Goal: Transaction & Acquisition: Purchase product/service

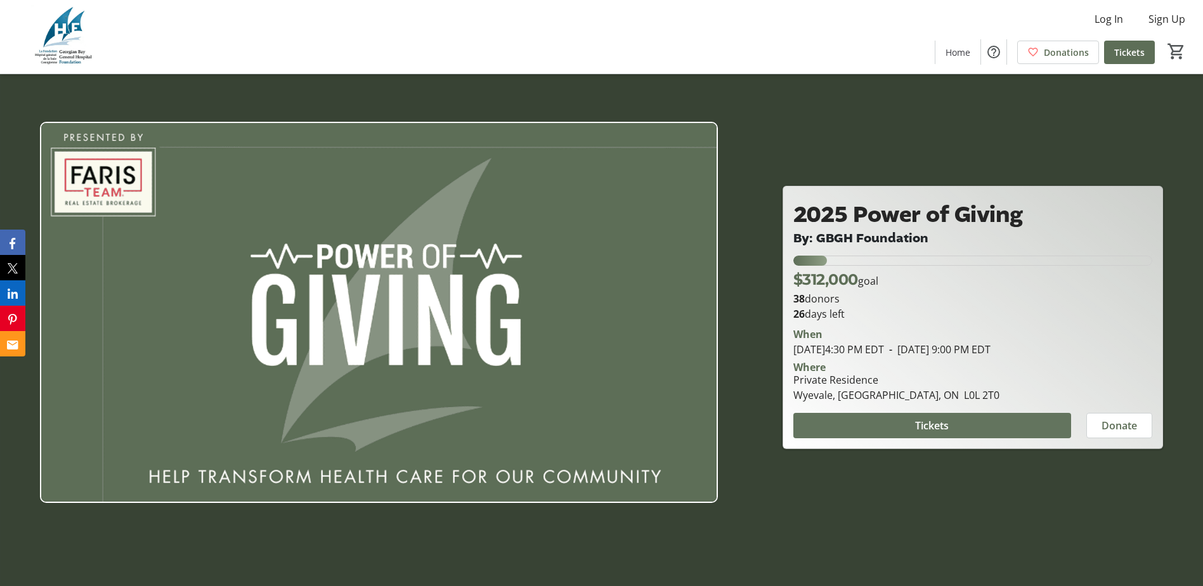
click at [921, 426] on span "Tickets" at bounding box center [932, 425] width 34 height 15
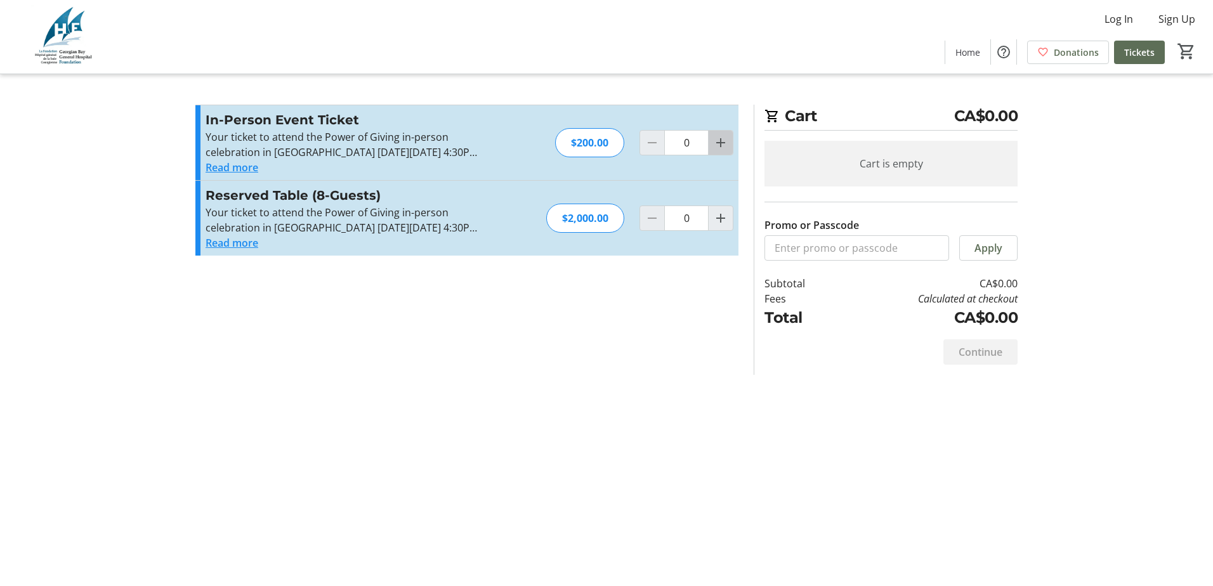
click at [721, 147] on mat-icon "Increment by one" at bounding box center [720, 142] width 15 height 15
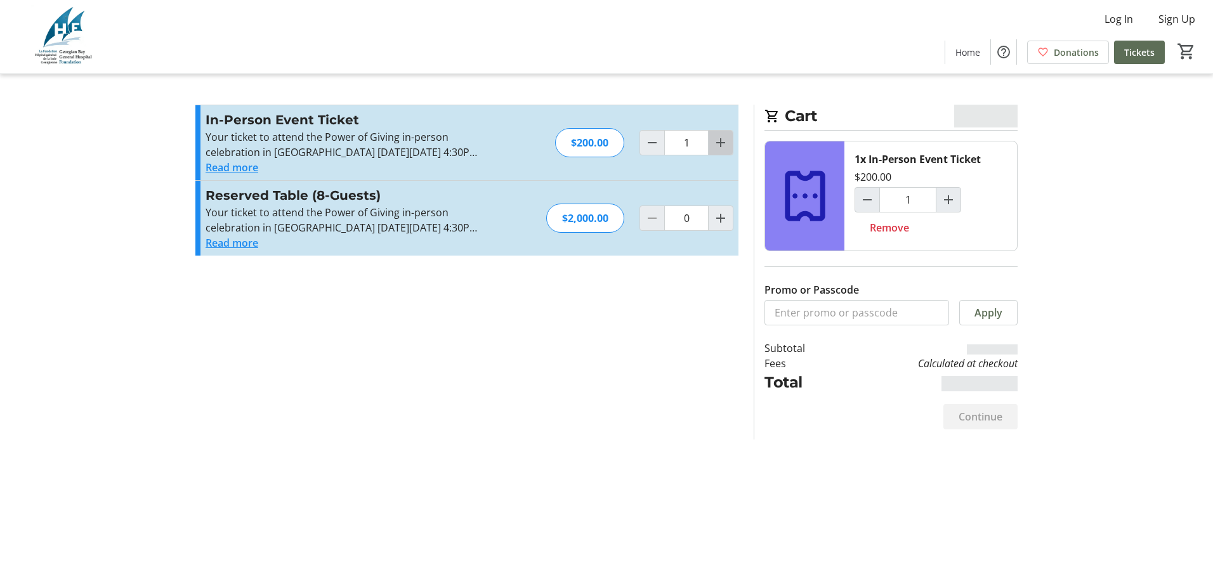
click at [721, 147] on mat-icon "Increment by one" at bounding box center [720, 142] width 15 height 15
type input "2"
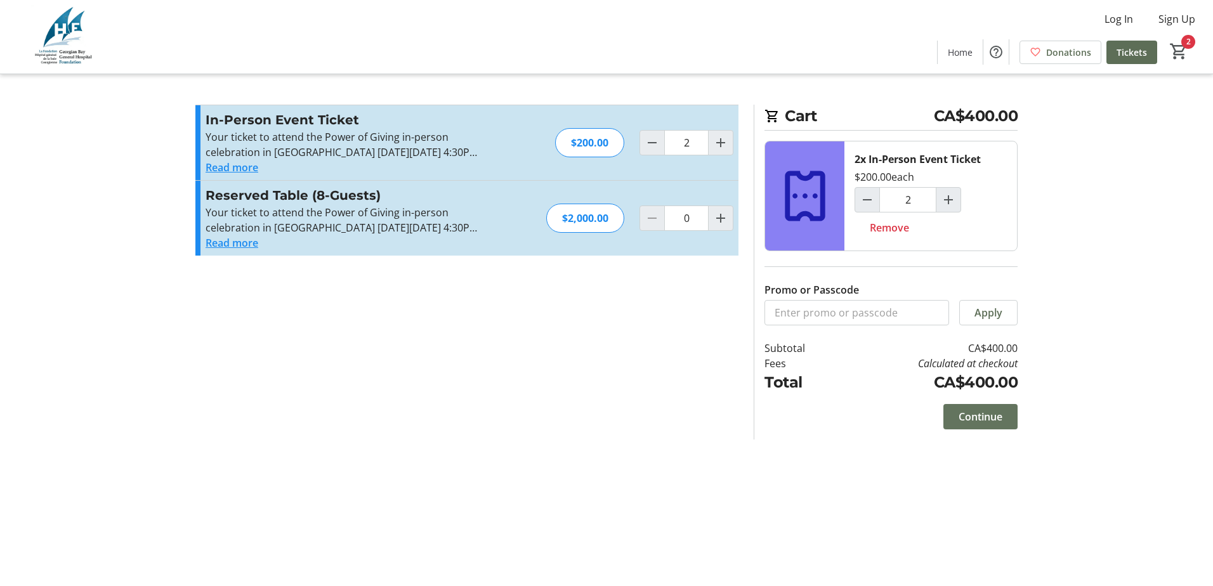
click at [978, 411] on span "Continue" at bounding box center [980, 416] width 44 height 15
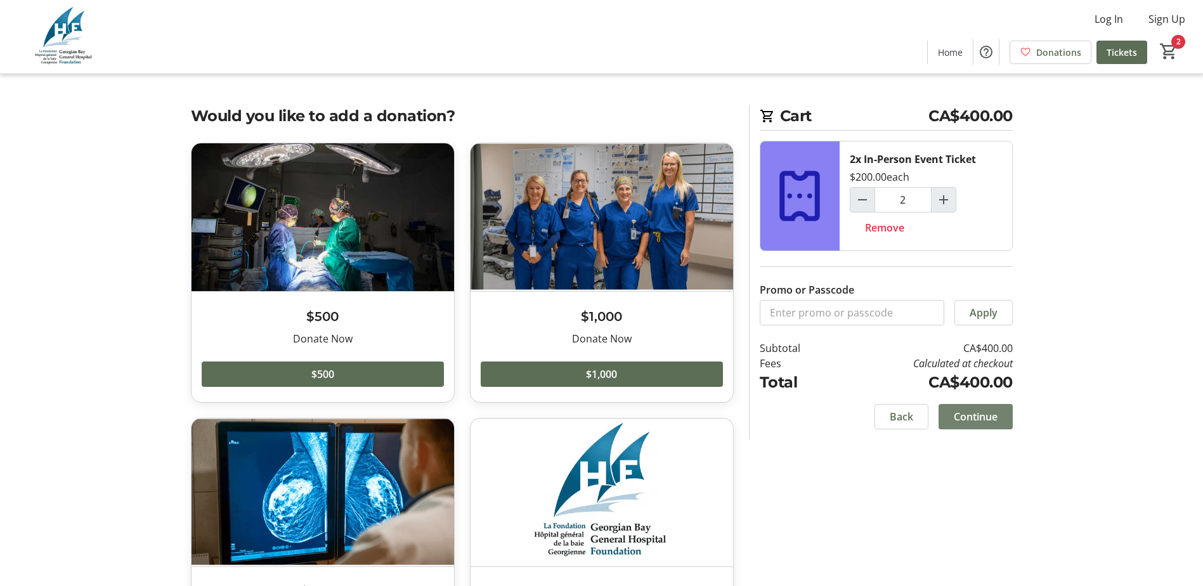
click at [963, 419] on span "Continue" at bounding box center [976, 416] width 44 height 15
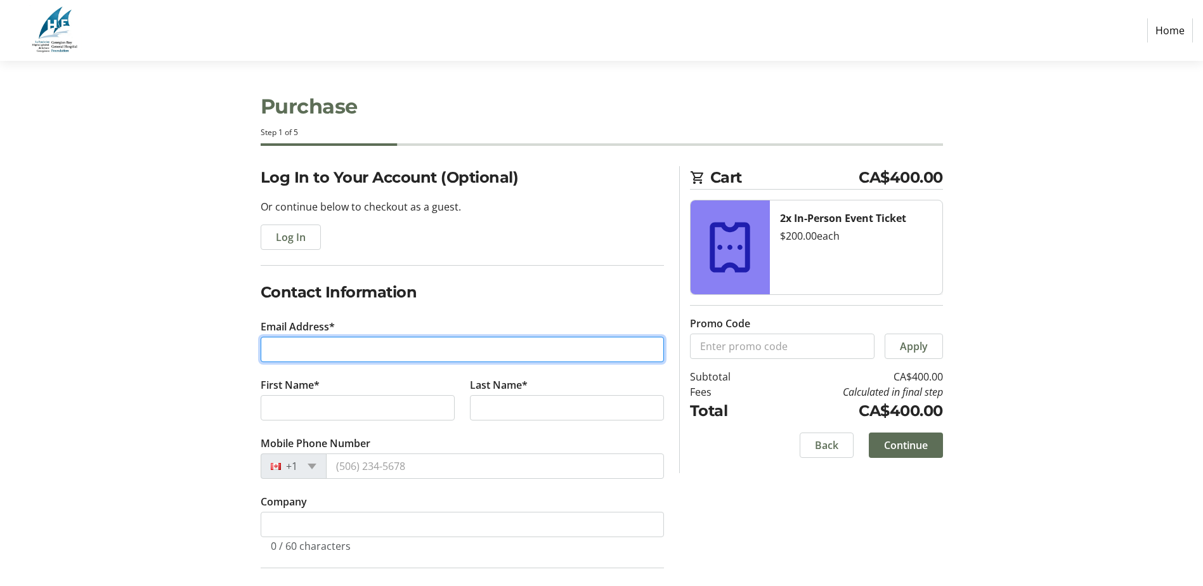
click at [305, 347] on input "Email Address*" at bounding box center [462, 349] width 403 height 25
type input "kesheshiand@gmail.com"
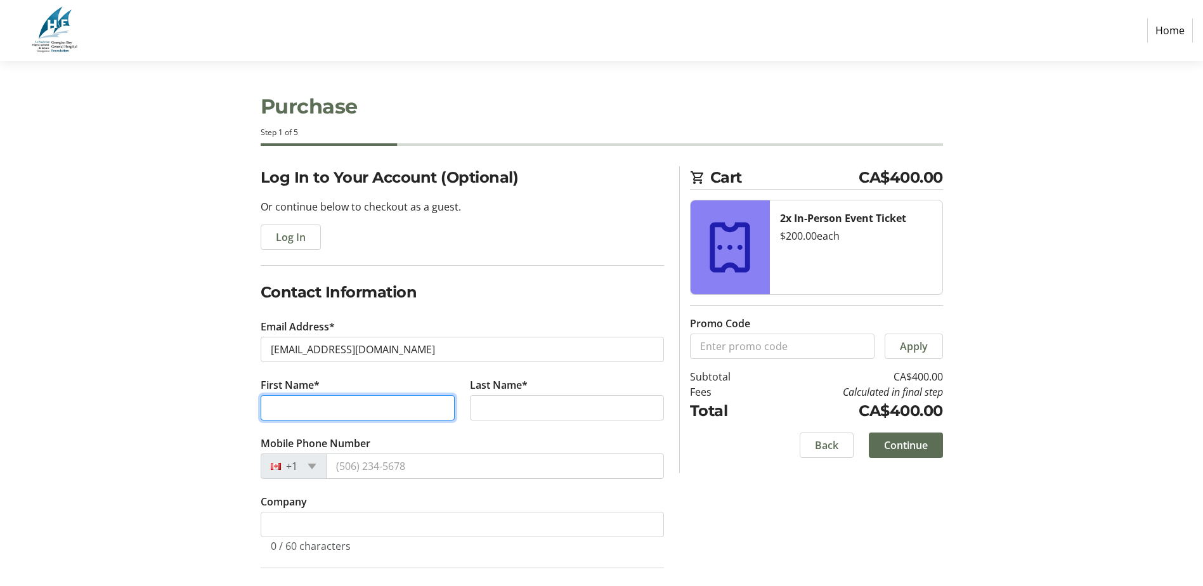
type input "Debbie"
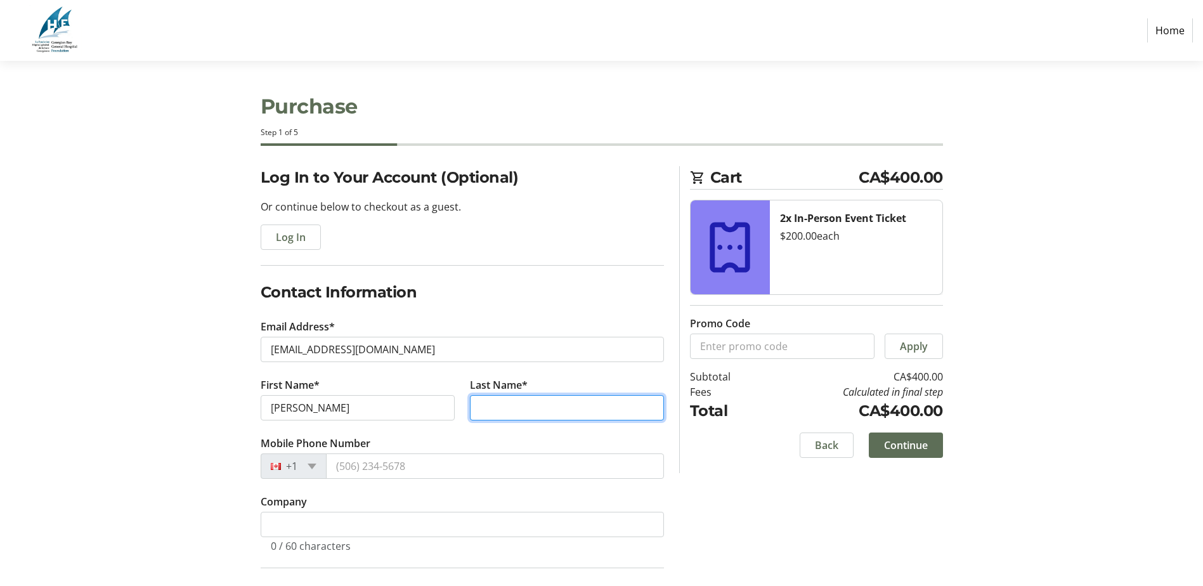
type input "Kesheshian"
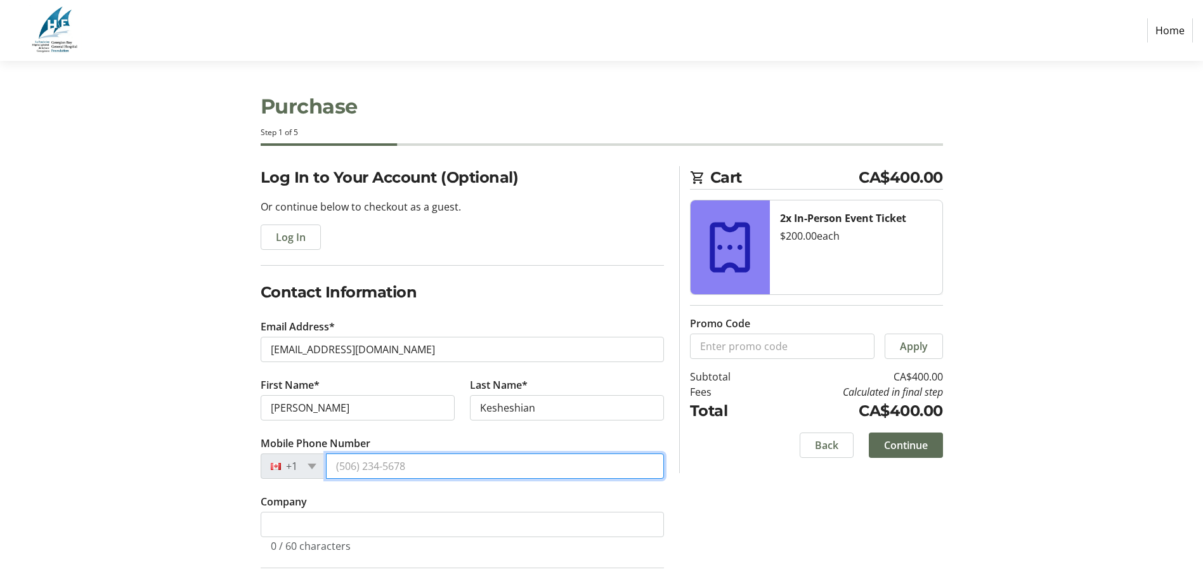
type input "(249) 535-1501"
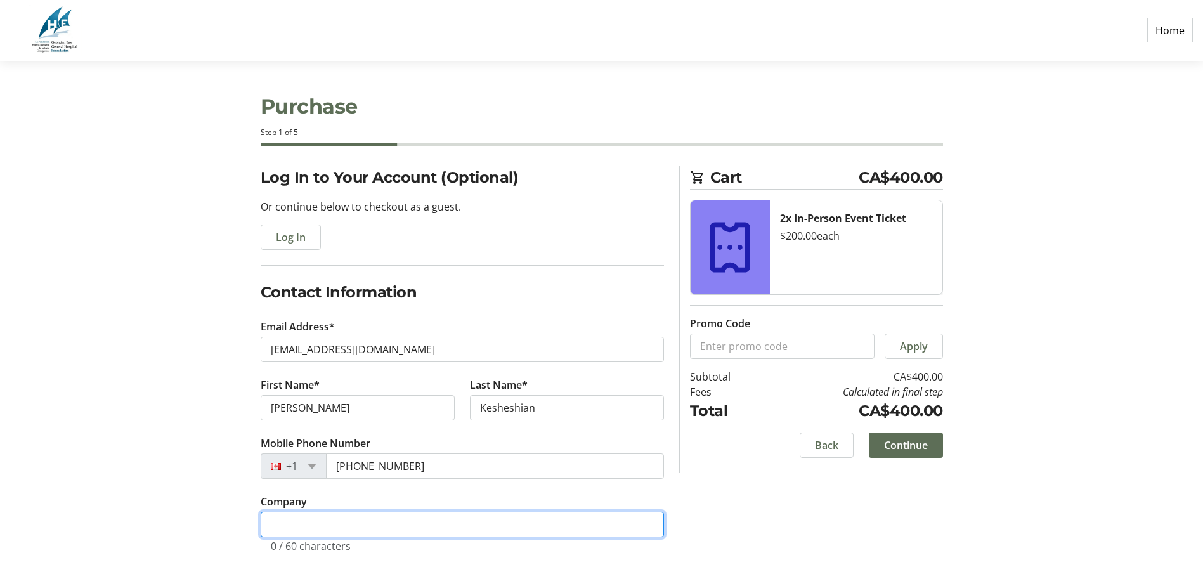
type input "Hospice Huronia"
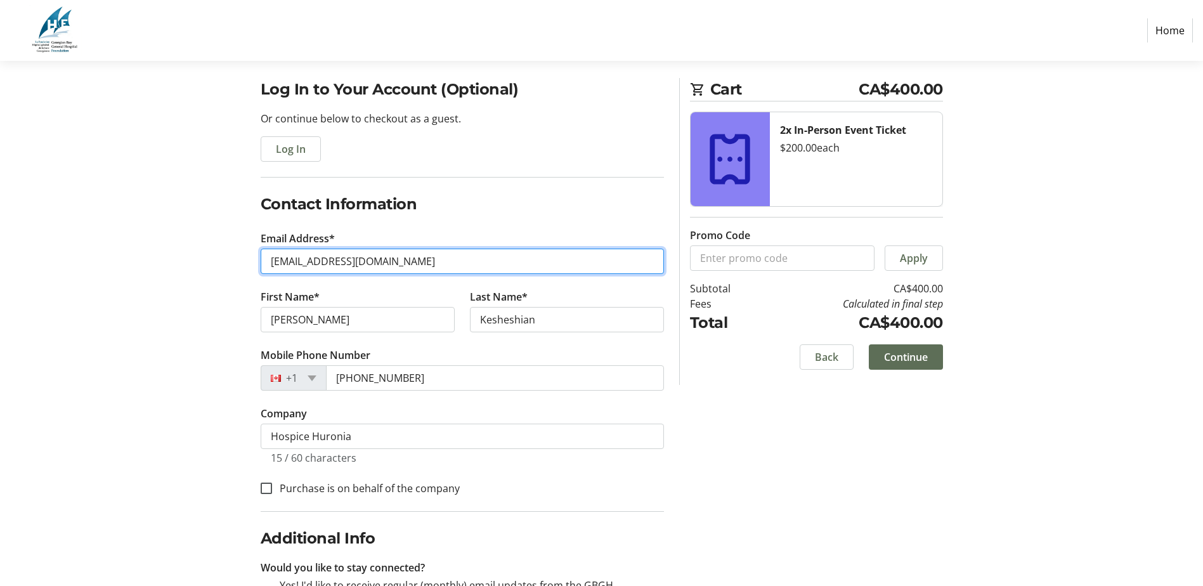
scroll to position [127, 0]
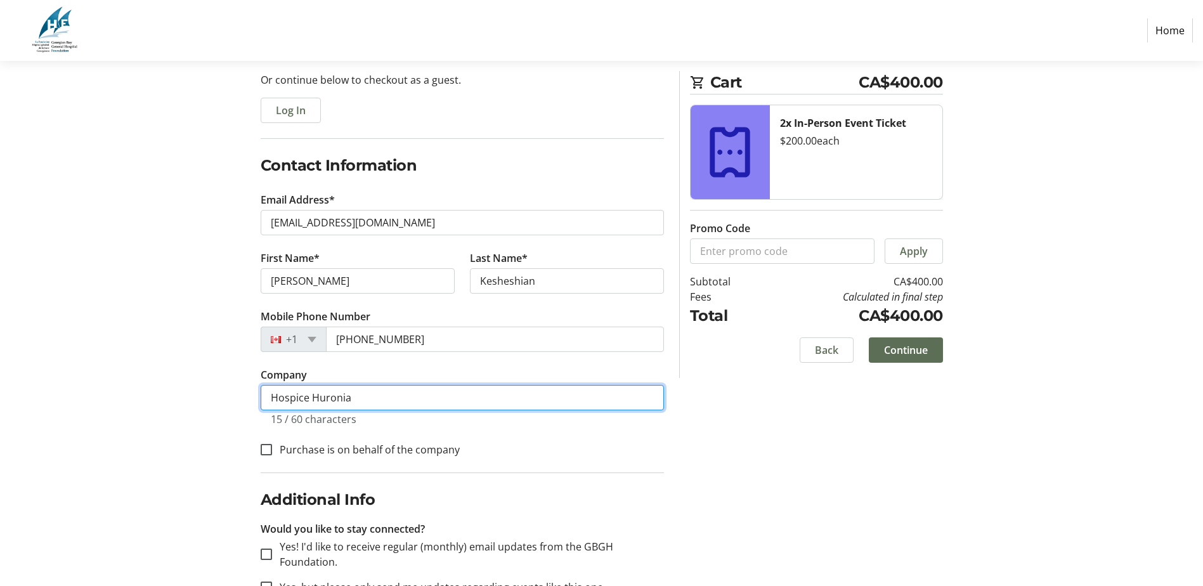
drag, startPoint x: 374, startPoint y: 391, endPoint x: 259, endPoint y: 401, distance: 114.6
click at [259, 401] on div "Log In to Your Account (Optional) Or continue below to checkout as a guest. Log…" at bounding box center [462, 344] width 419 height 611
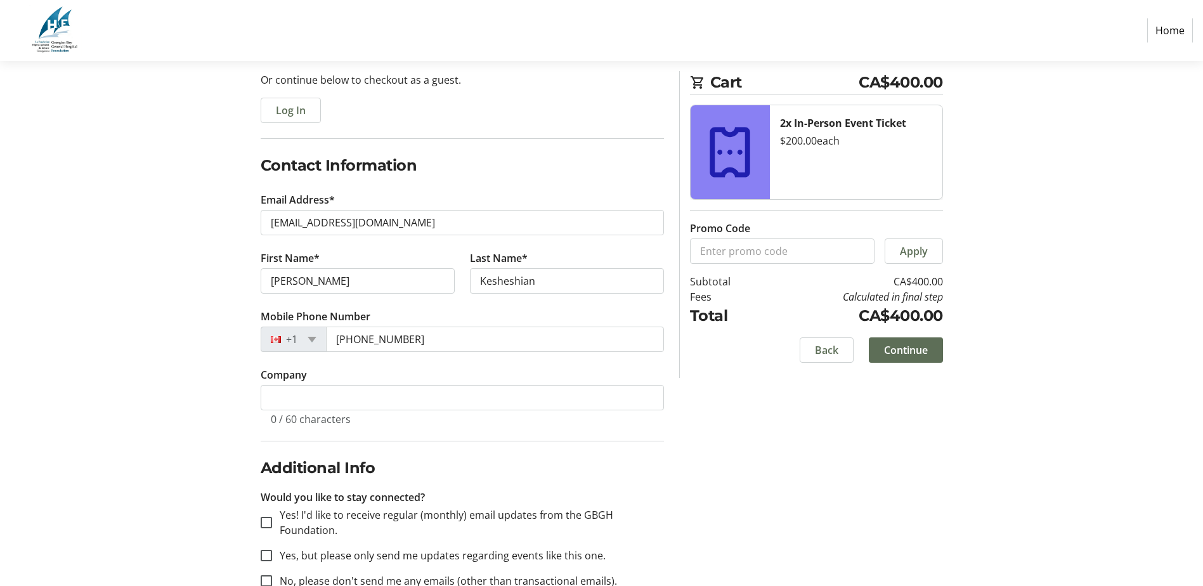
click at [641, 450] on fieldset "Additional Info Would you like to stay connected? Yes! I'd like to receive regu…" at bounding box center [462, 522] width 403 height 163
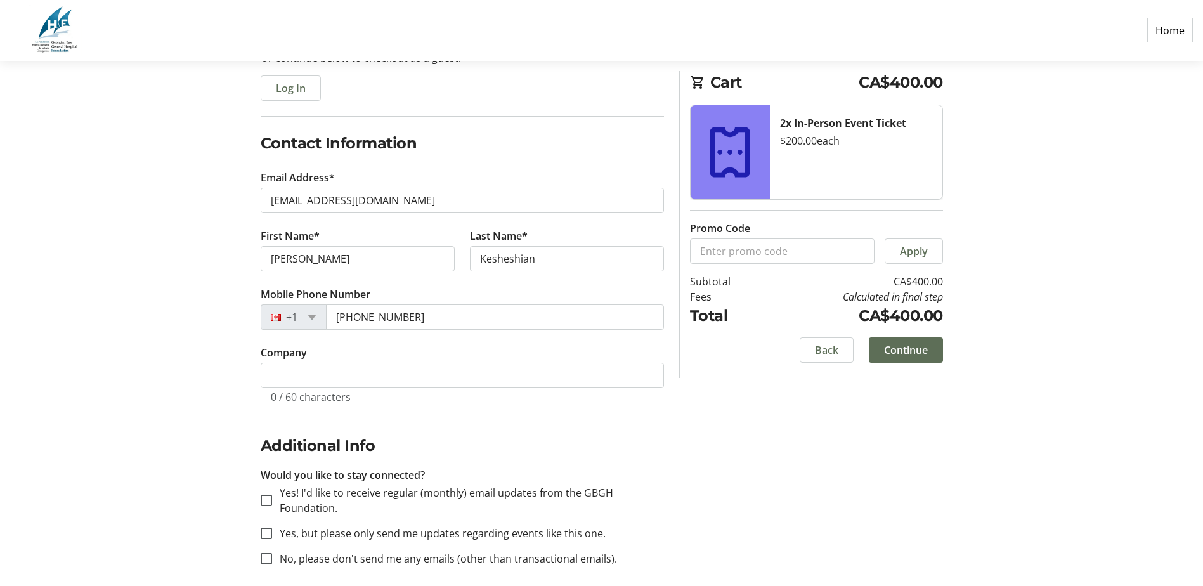
scroll to position [160, 0]
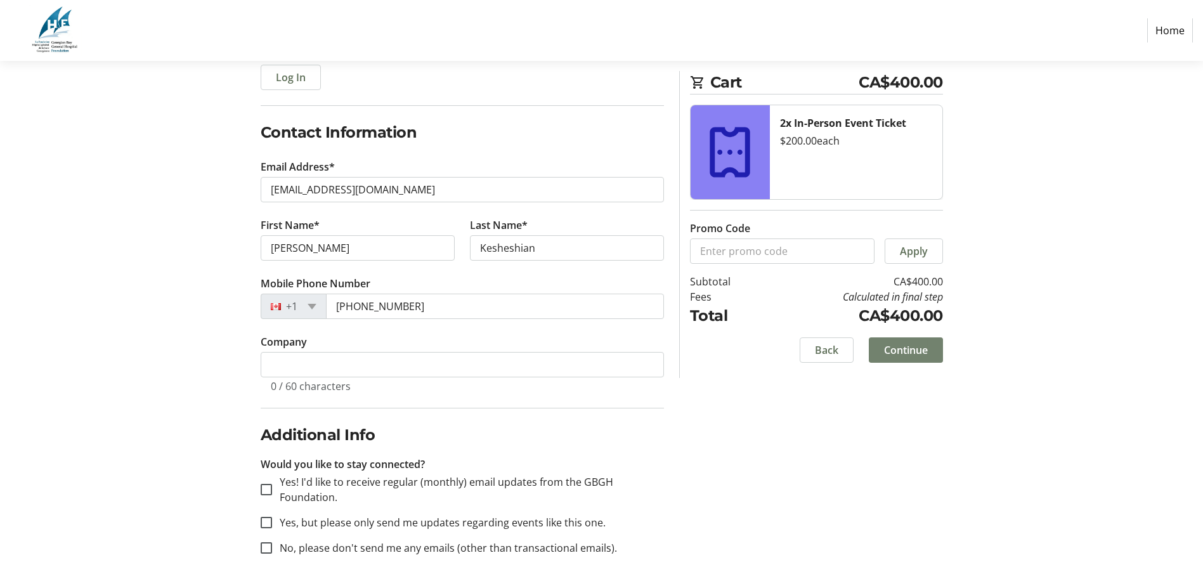
click at [897, 356] on span "Continue" at bounding box center [906, 349] width 44 height 15
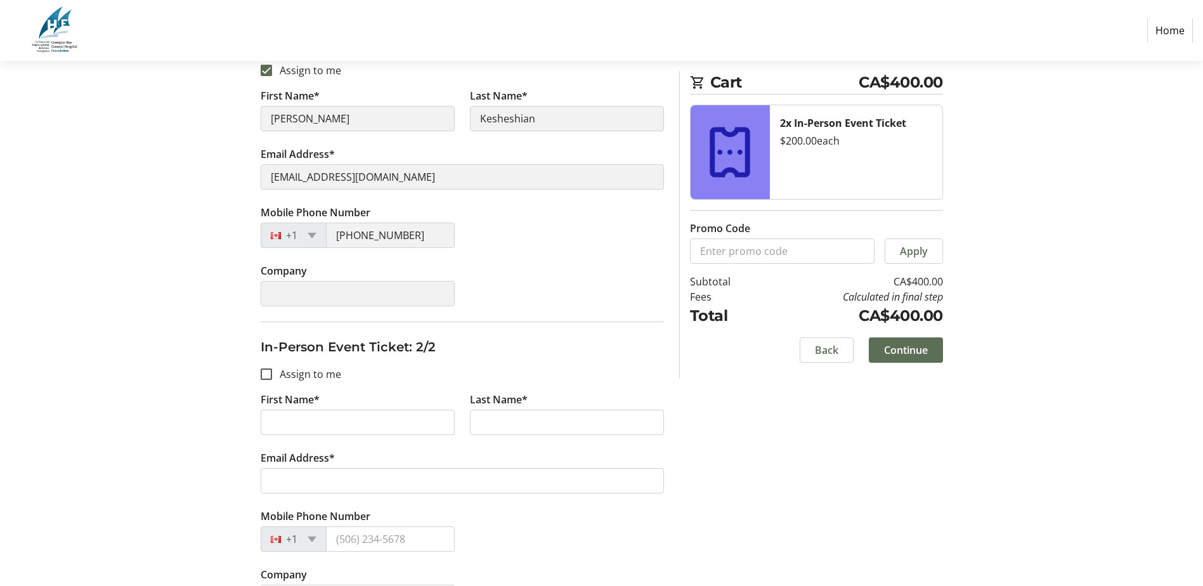
scroll to position [251, 0]
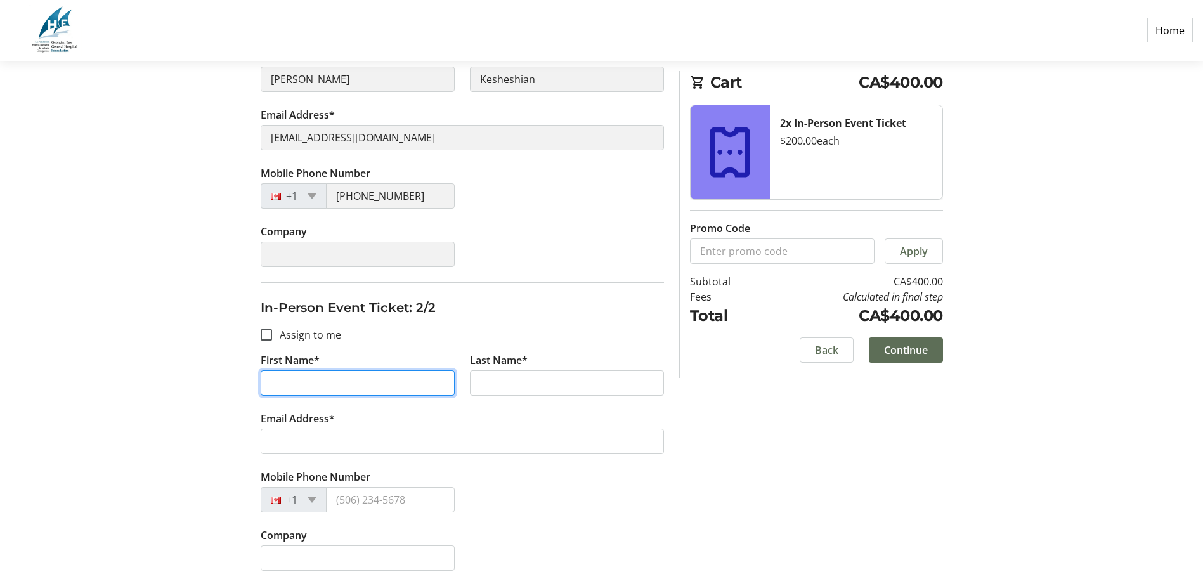
click at [285, 385] on input "First Name*" at bounding box center [358, 382] width 194 height 25
type input "Joanne"
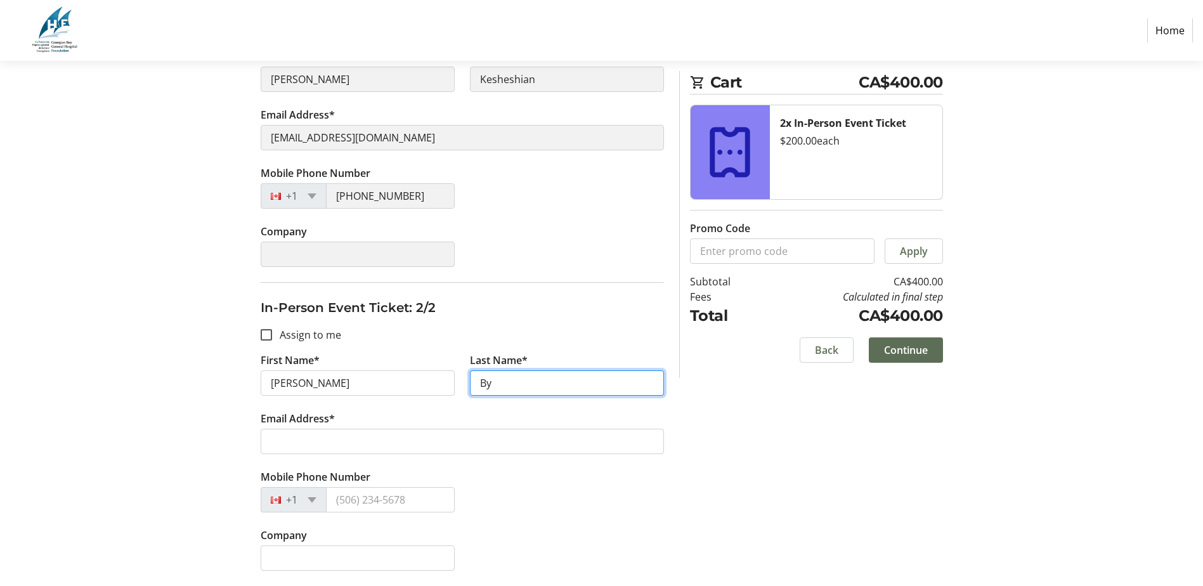
type input "Byrick"
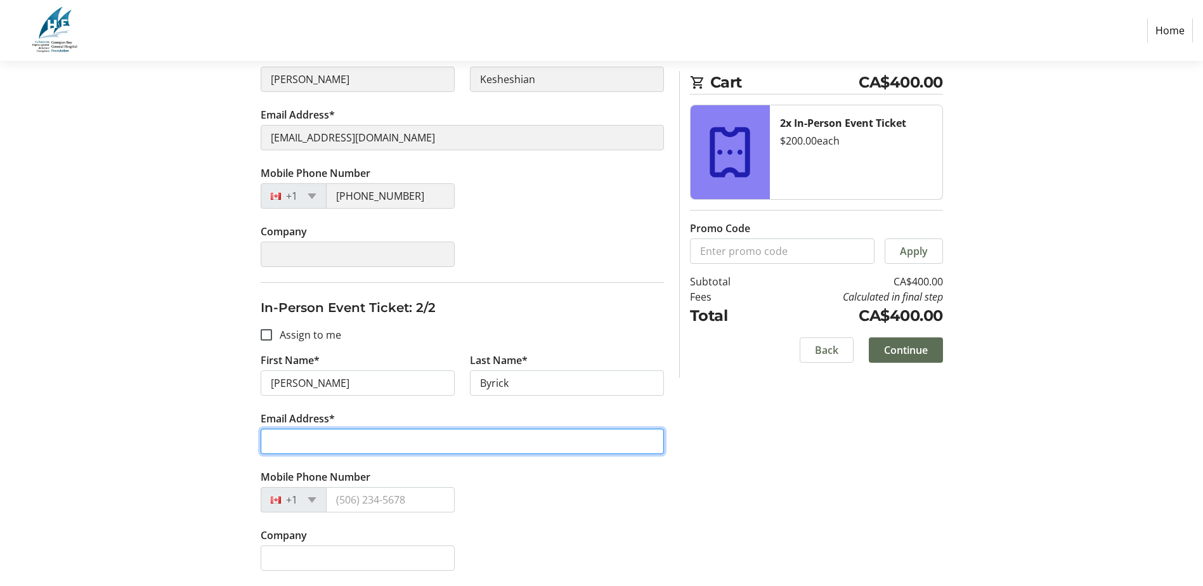
click at [320, 440] on input "Email Address*" at bounding box center [462, 441] width 403 height 25
type input "joannebyrick@hotmail.com"
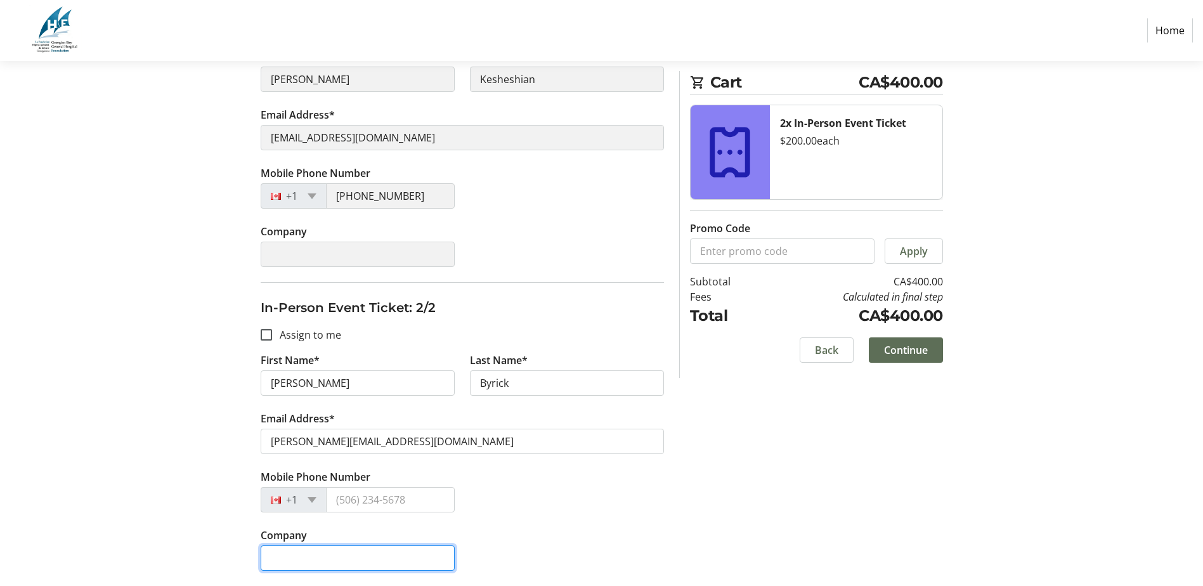
type input "Hospice Huronia"
click at [552, 506] on div "Mobile Phone Number +1" at bounding box center [462, 498] width 419 height 58
drag, startPoint x: 377, startPoint y: 557, endPoint x: 258, endPoint y: 563, distance: 119.4
click at [258, 563] on tr-form-field "Company Hospice Huronia" at bounding box center [357, 557] width 209 height 58
click at [632, 539] on div "Company" at bounding box center [462, 557] width 419 height 58
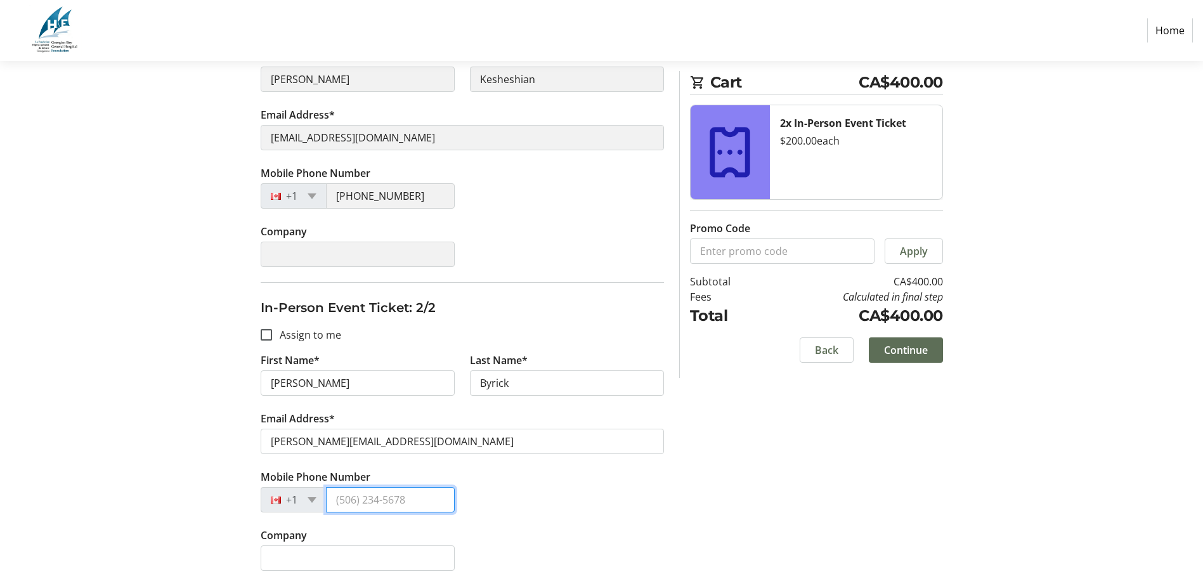
click at [338, 502] on input "Mobile Phone Number" at bounding box center [390, 499] width 129 height 25
type input "(705) 245-4484"
click at [642, 508] on div "Mobile Phone Number +1 (705) 245-4484" at bounding box center [462, 498] width 419 height 58
click at [911, 352] on span "Continue" at bounding box center [906, 349] width 44 height 15
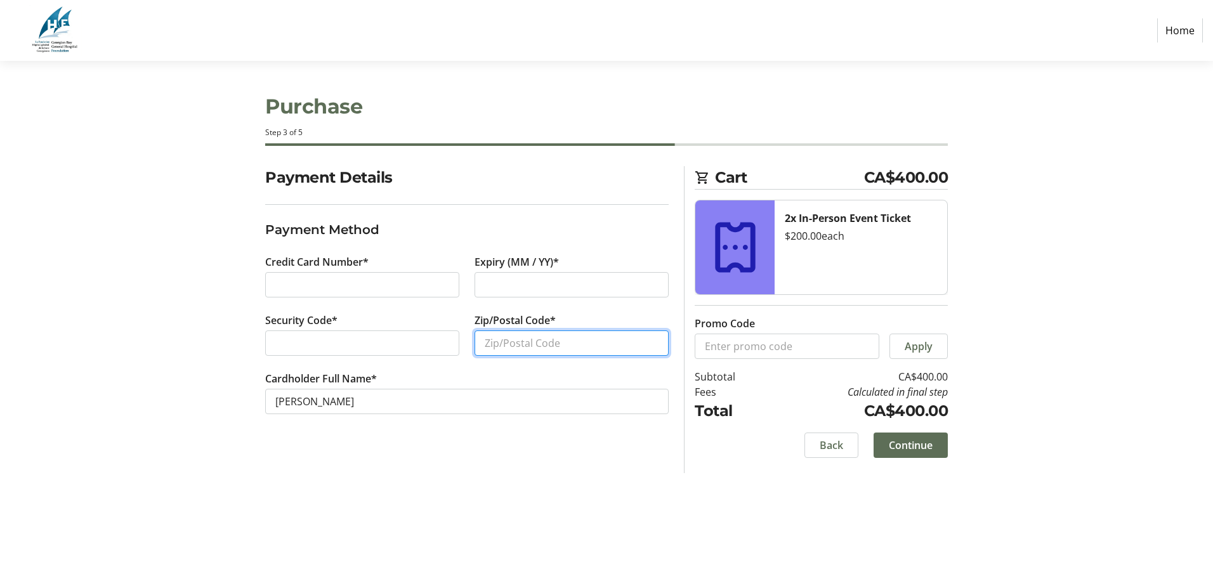
click at [520, 342] on input "Zip/Postal Code*" at bounding box center [571, 342] width 194 height 25
type input "L0L 1P1"
click at [925, 450] on span "Continue" at bounding box center [911, 445] width 44 height 15
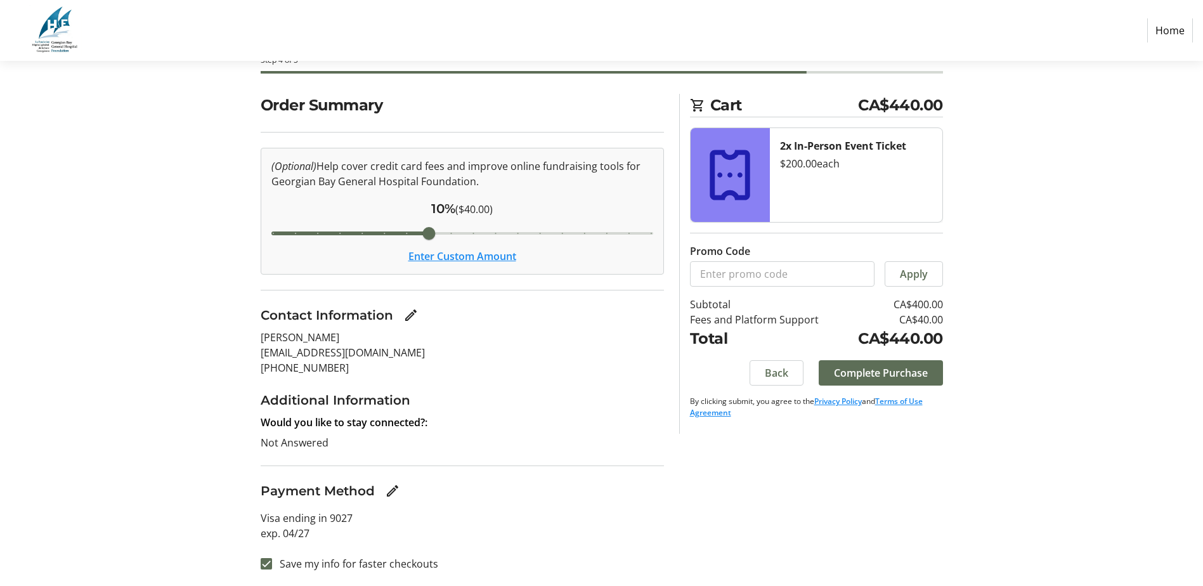
scroll to position [73, 0]
drag, startPoint x: 433, startPoint y: 234, endPoint x: 256, endPoint y: 235, distance: 176.9
type input "3"
click at [258, 235] on input "Cover fees percentage" at bounding box center [462, 233] width 408 height 28
click at [462, 259] on button "Enter Custom Amount" at bounding box center [462, 255] width 108 height 15
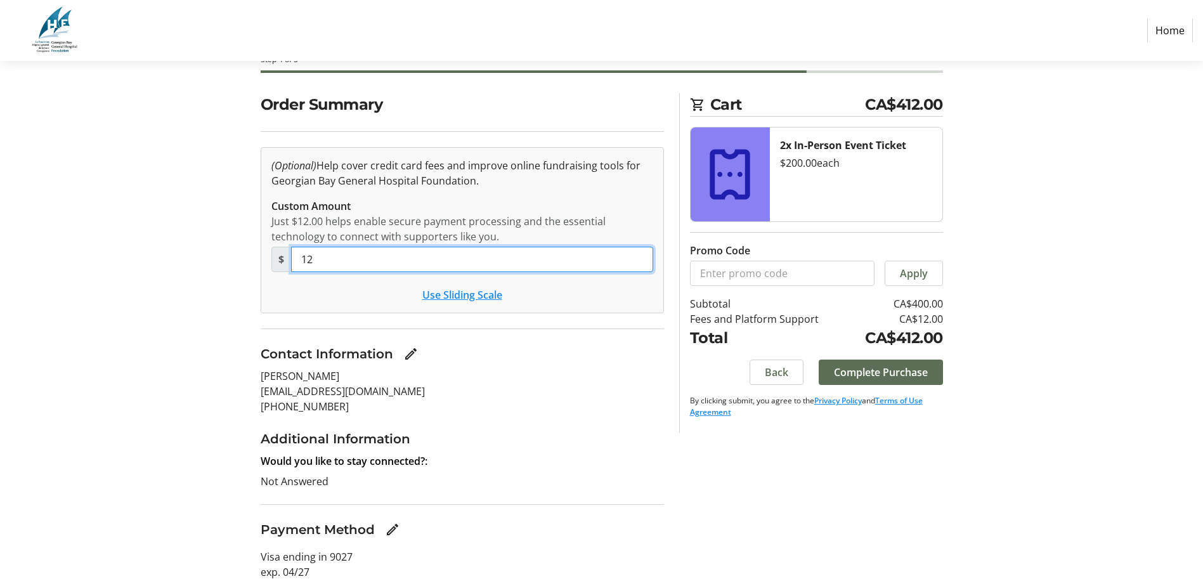
drag, startPoint x: 325, startPoint y: 252, endPoint x: 296, endPoint y: 256, distance: 28.8
click at [296, 256] on input "12" at bounding box center [472, 259] width 362 height 25
type input "0"
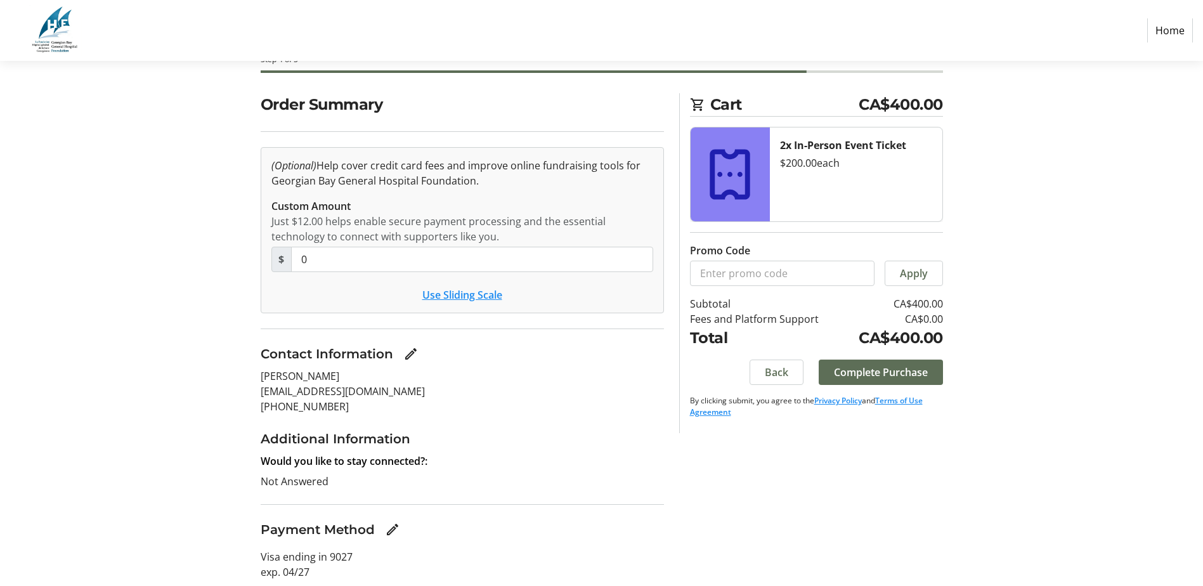
click at [495, 381] on p "Debbie Kesheshian" at bounding box center [462, 375] width 403 height 15
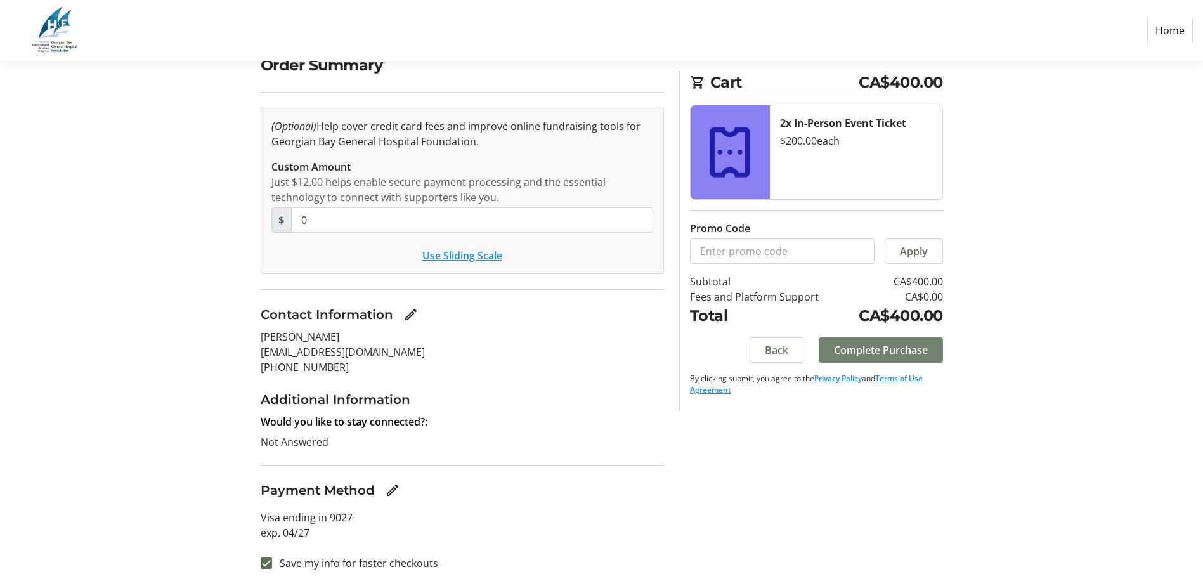
click at [860, 349] on span "Complete Purchase" at bounding box center [881, 349] width 94 height 15
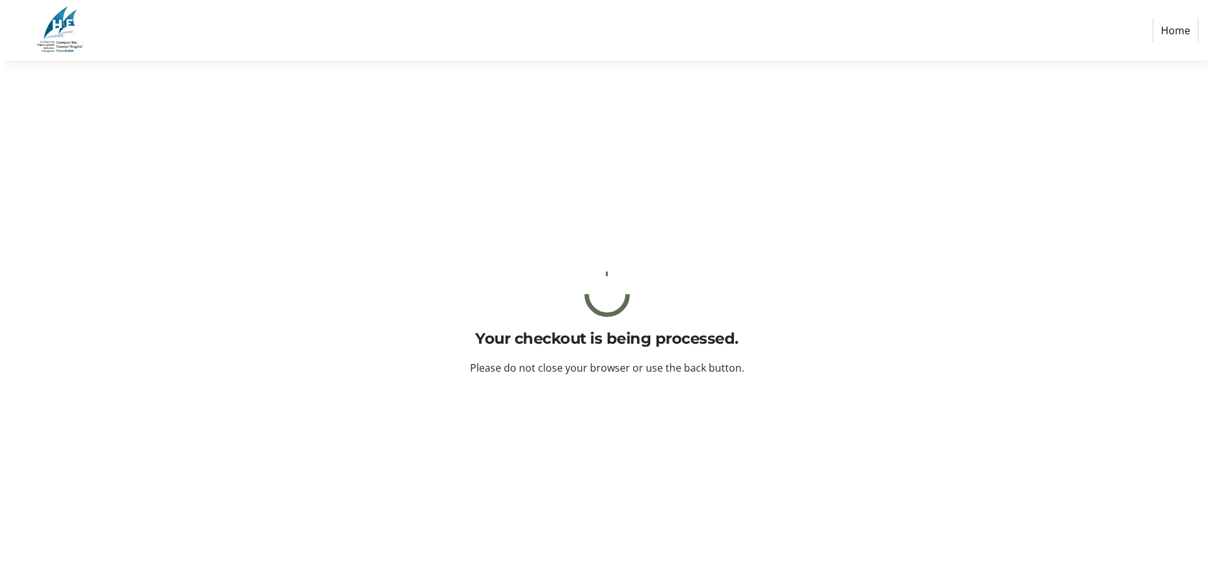
scroll to position [0, 0]
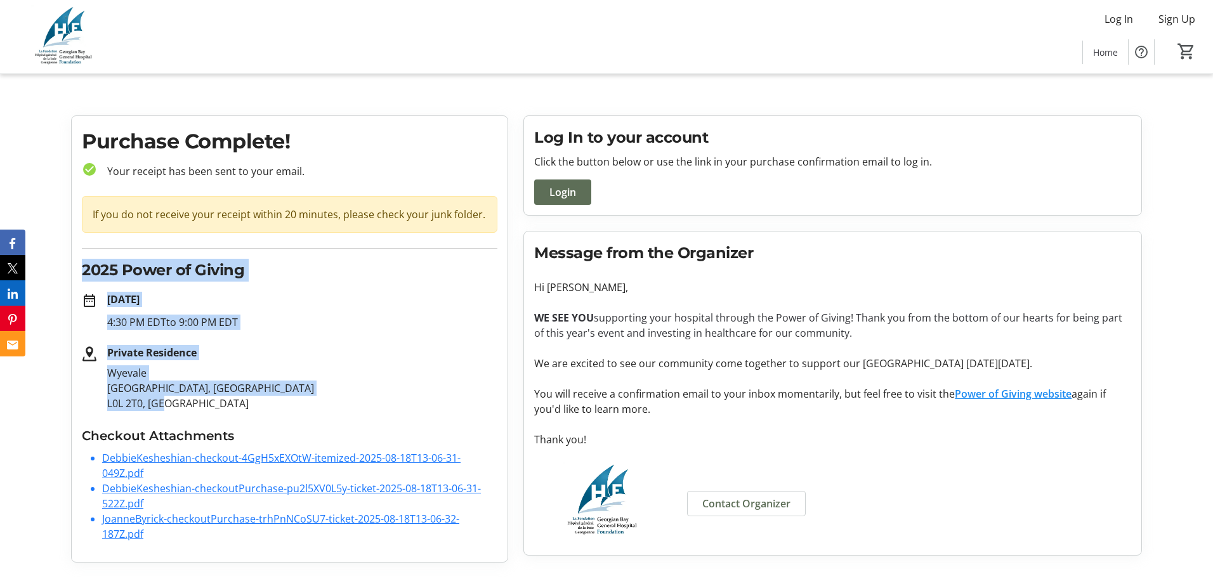
drag, startPoint x: 194, startPoint y: 405, endPoint x: 74, endPoint y: 277, distance: 175.4
click at [74, 277] on div "Purchase Complete! check_circle Your receipt has been sent to your email. If yo…" at bounding box center [290, 339] width 436 height 446
drag, startPoint x: 74, startPoint y: 277, endPoint x: 148, endPoint y: 321, distance: 85.6
copy div "2025 Power of Giving date_range Sep 13, 2025 4:30 PM EDT to 9:00 PM EDT Private…"
